Goal: Task Accomplishment & Management: Manage account settings

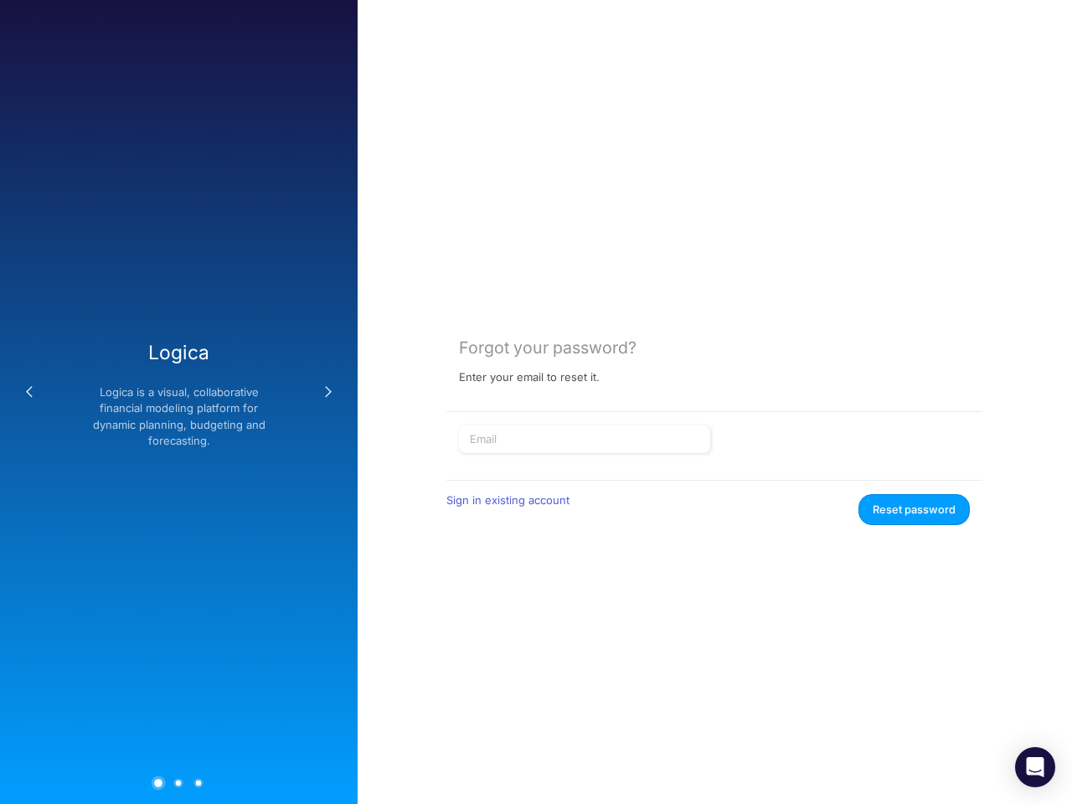
click at [29, 392] on button "Previous" at bounding box center [30, 392] width 34 height 34
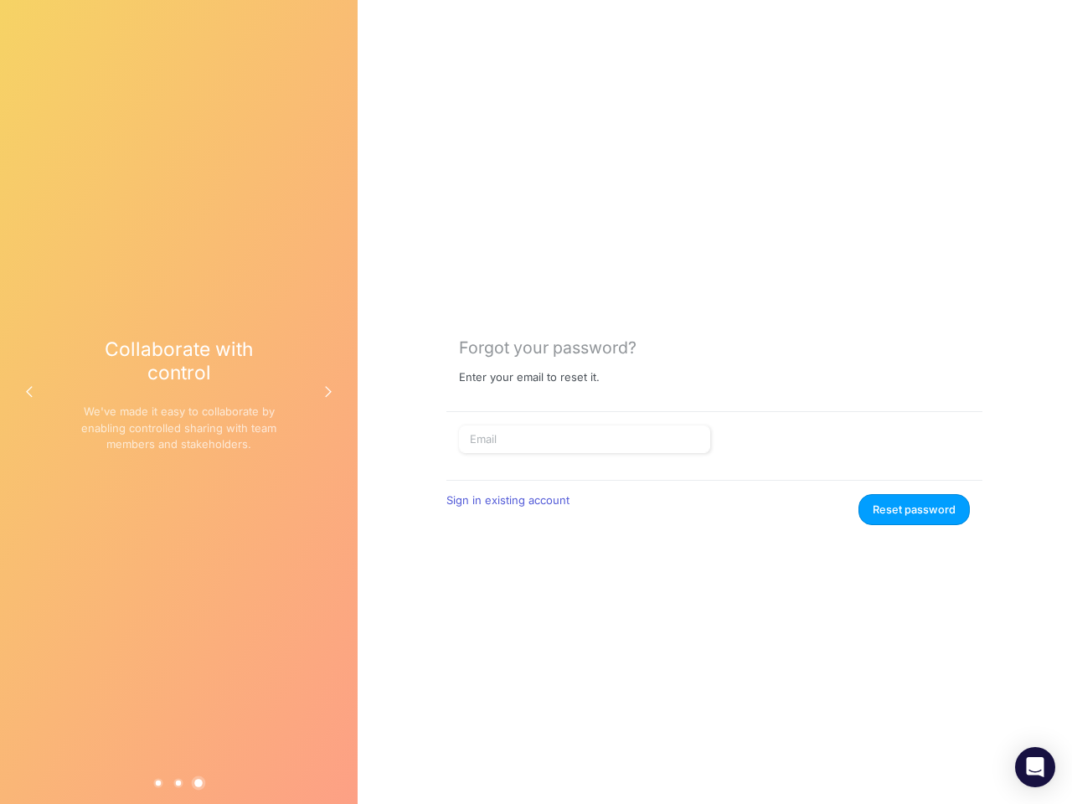
click at [178, 402] on div "Collaborate with control We've made it easy to collaborate by enabling controll…" at bounding box center [178, 402] width 197 height 128
click at [328, 392] on button "Next" at bounding box center [329, 392] width 34 height 34
click at [158, 782] on button "1" at bounding box center [158, 782] width 9 height 9
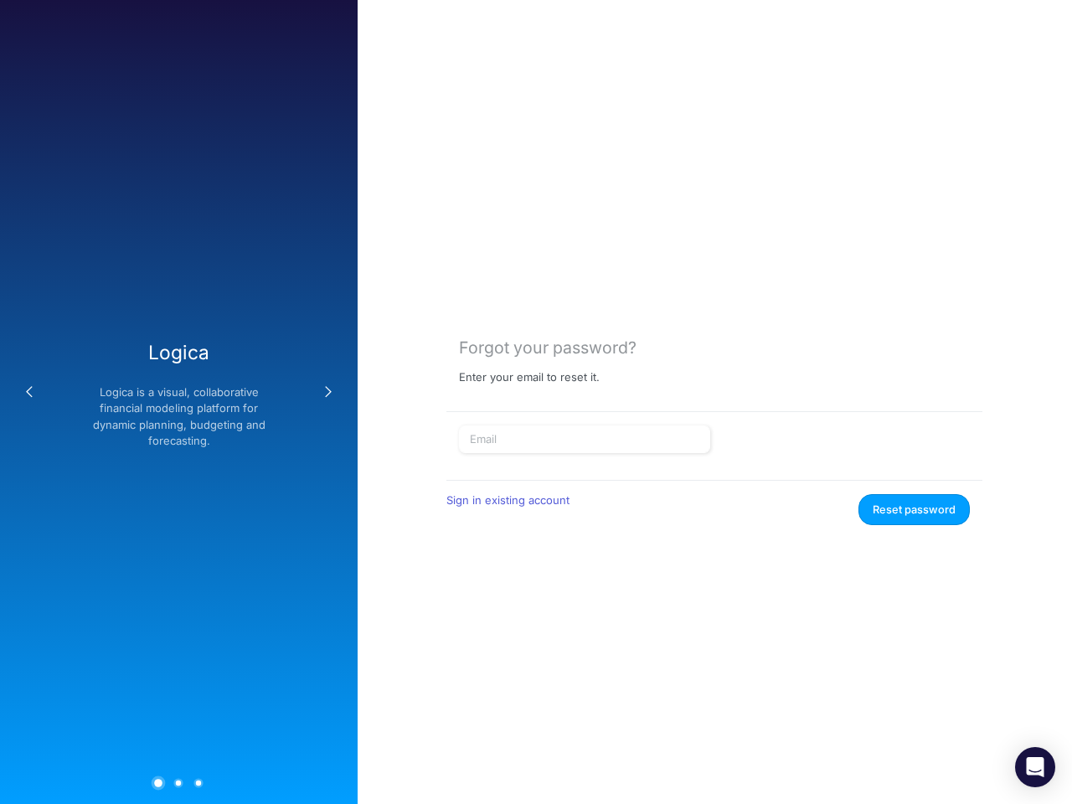
click at [178, 782] on button "2" at bounding box center [178, 782] width 9 height 9
click at [198, 782] on button "3" at bounding box center [198, 782] width 9 height 9
click at [915, 509] on button "Reset password" at bounding box center [913, 509] width 111 height 31
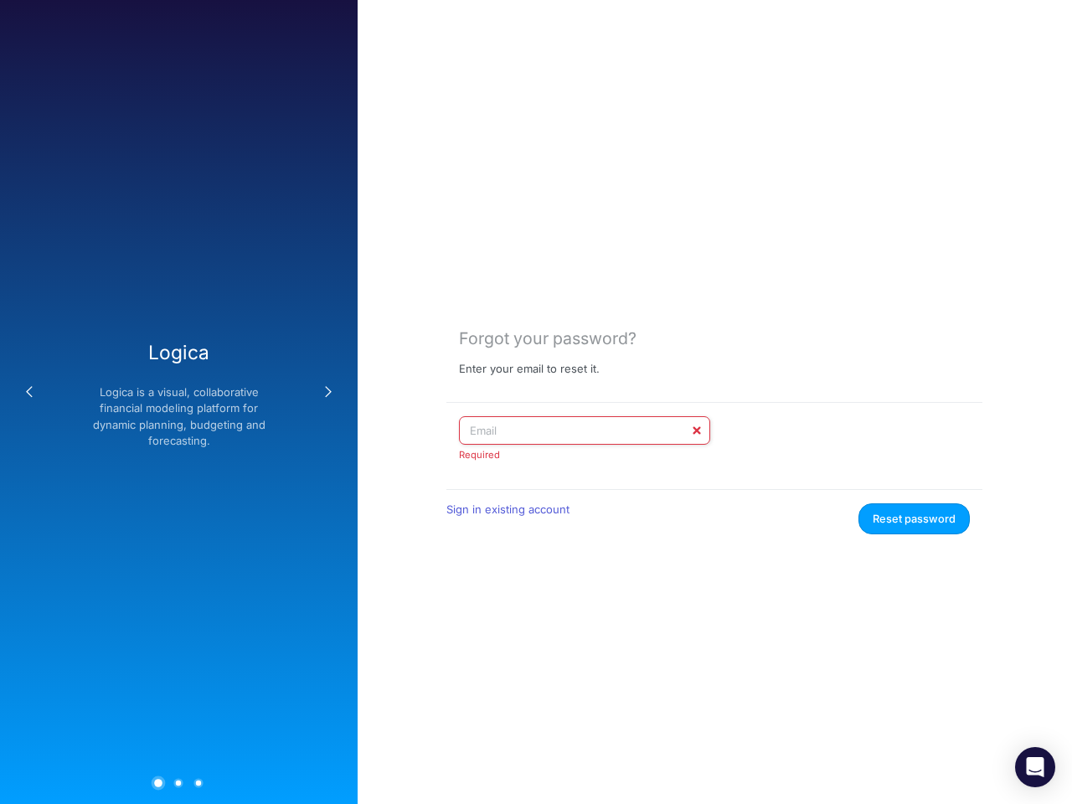
click at [1035, 767] on icon "Open Intercom Messenger" at bounding box center [1036, 767] width 18 height 20
